Goal: Transaction & Acquisition: Purchase product/service

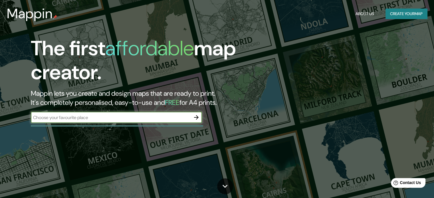
click at [113, 119] on input "text" at bounding box center [111, 117] width 160 height 7
type input "sunampe"
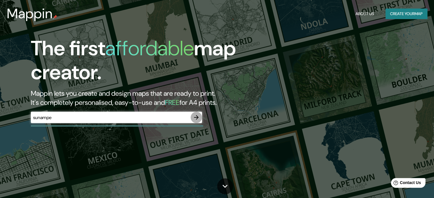
click at [194, 117] on button "button" at bounding box center [196, 117] width 11 height 11
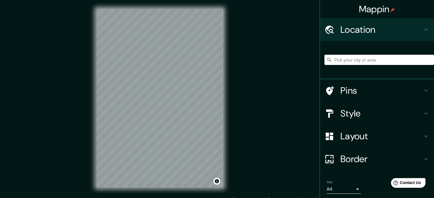
click at [357, 56] on input "Pick your city or area" at bounding box center [379, 60] width 110 height 10
click at [346, 58] on input "[GEOGRAPHIC_DATA]" at bounding box center [379, 60] width 110 height 10
drag, startPoint x: 296, startPoint y: 55, endPoint x: 289, endPoint y: 55, distance: 7.1
click at [289, 55] on div "Mappin Location [GEOGRAPHIC_DATA] Pins Style Layout Border Choose a border. Hin…" at bounding box center [217, 103] width 434 height 206
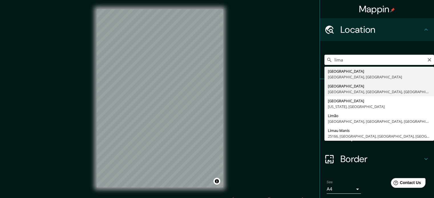
type input "[GEOGRAPHIC_DATA], [GEOGRAPHIC_DATA], [GEOGRAPHIC_DATA], [GEOGRAPHIC_DATA]"
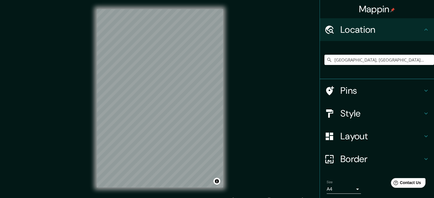
click at [349, 185] on body "Mappin Location [GEOGRAPHIC_DATA], [GEOGRAPHIC_DATA], [GEOGRAPHIC_DATA], [GEOGR…" at bounding box center [217, 99] width 434 height 198
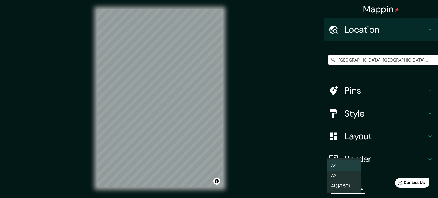
click at [349, 178] on li "A3" at bounding box center [344, 176] width 34 height 10
type input "a4"
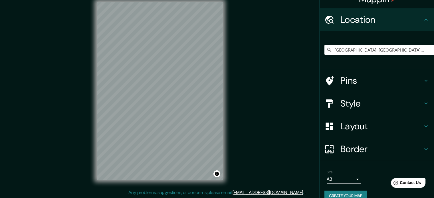
scroll to position [19, 0]
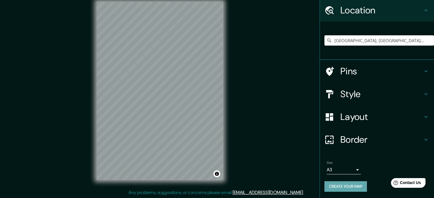
click at [350, 185] on button "Create your map" at bounding box center [345, 186] width 43 height 11
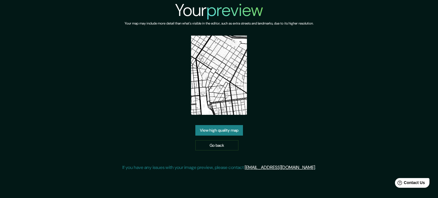
click at [224, 128] on link "View high quality map" at bounding box center [219, 130] width 48 height 11
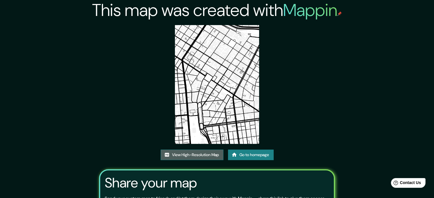
click at [198, 158] on link "View High-Resolution Map" at bounding box center [192, 155] width 63 height 11
